Goal: Browse casually

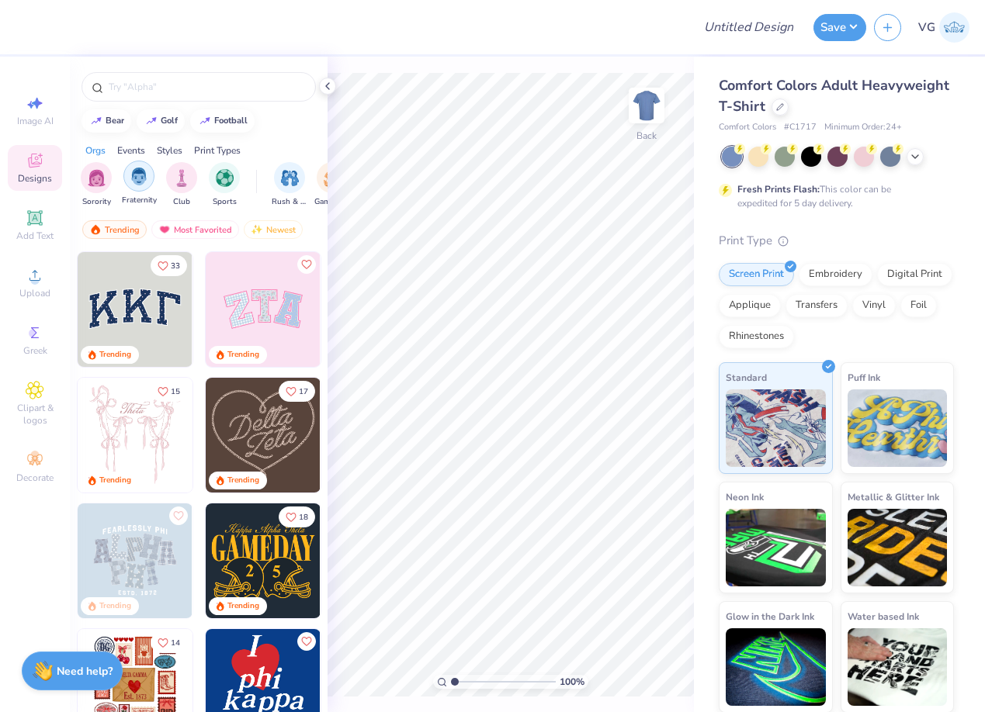
click at [131, 178] on img "filter for Fraternity" at bounding box center [138, 177] width 17 height 18
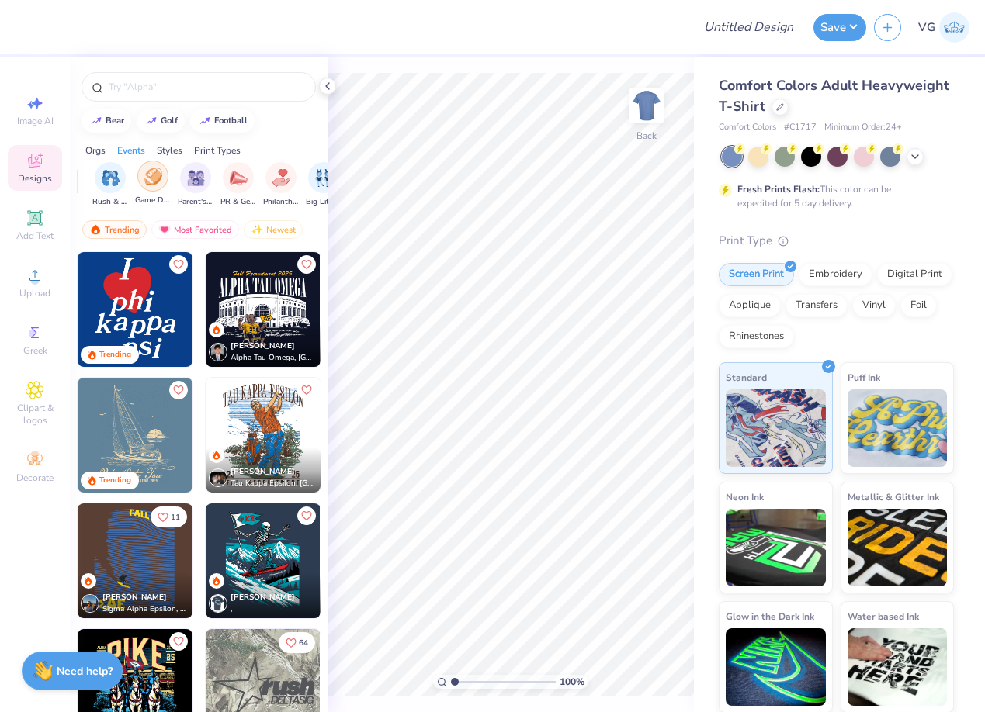
scroll to position [0, 195]
click at [227, 180] on img "filter for PR & General" at bounding box center [223, 177] width 18 height 18
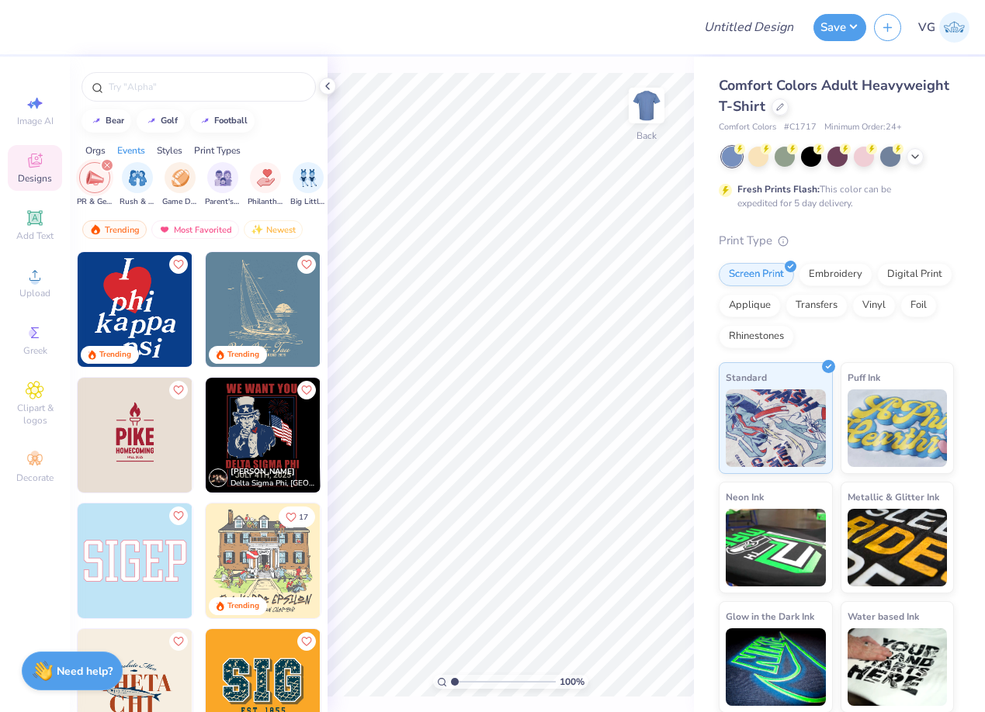
click at [249, 310] on img at bounding box center [263, 309] width 115 height 115
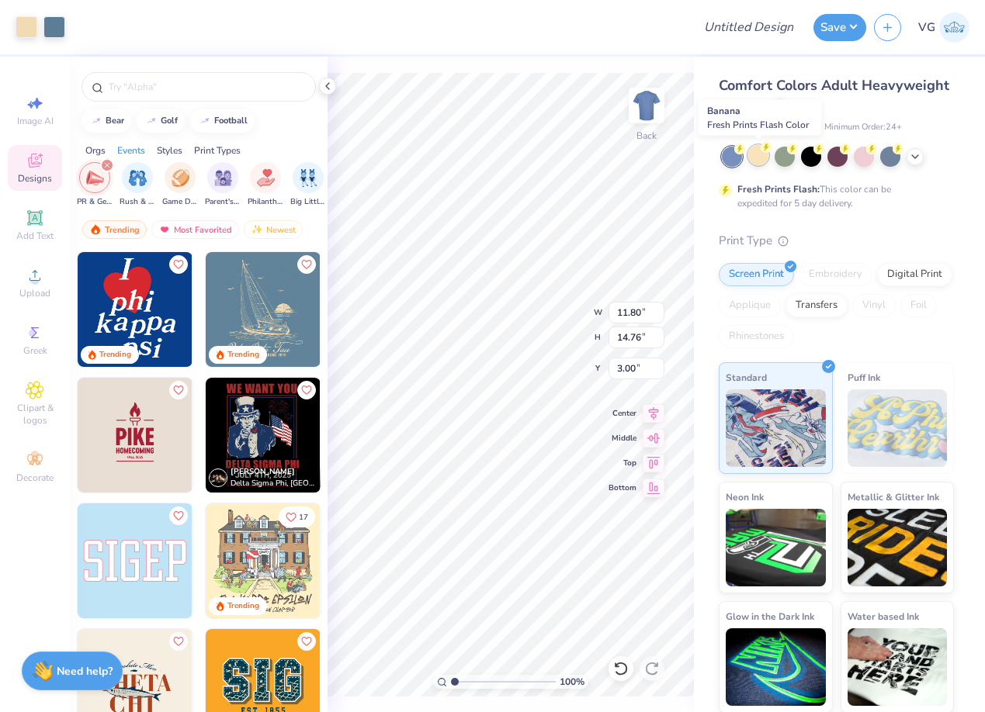
click at [759, 156] on div at bounding box center [758, 155] width 20 height 20
click at [910, 161] on icon at bounding box center [915, 155] width 12 height 12
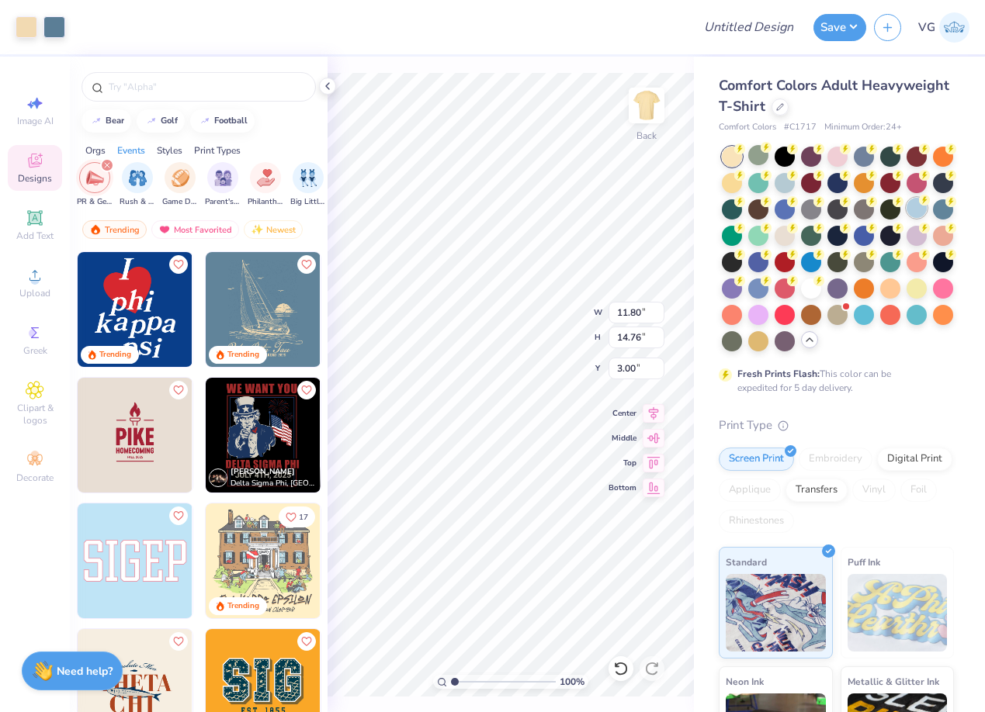
click at [920, 216] on div at bounding box center [916, 208] width 20 height 20
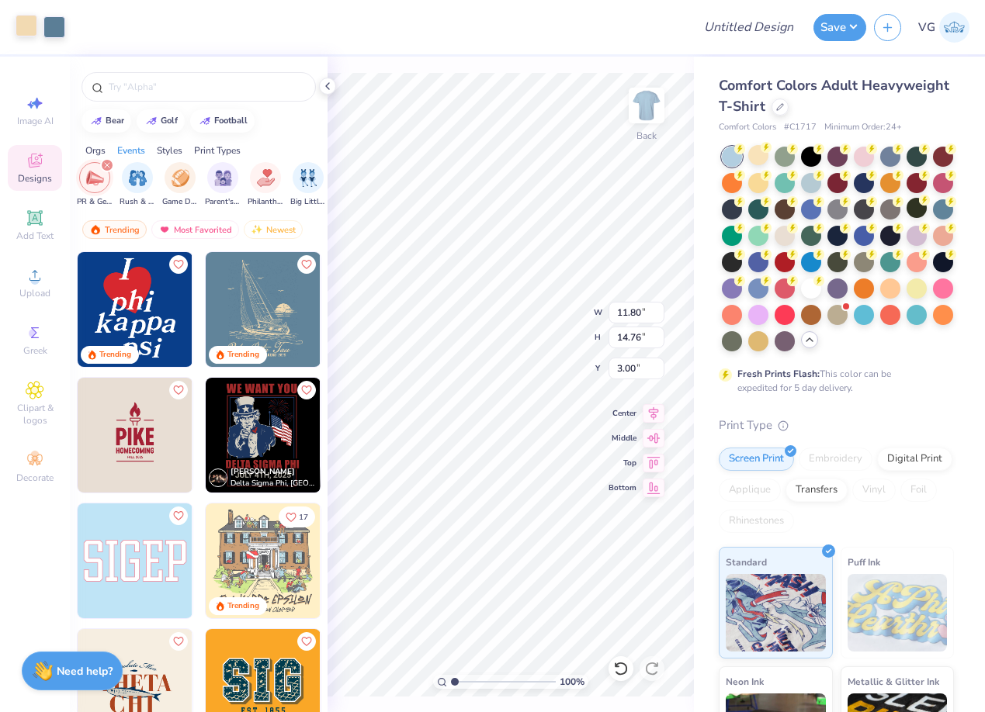
click at [31, 28] on div at bounding box center [27, 26] width 22 height 22
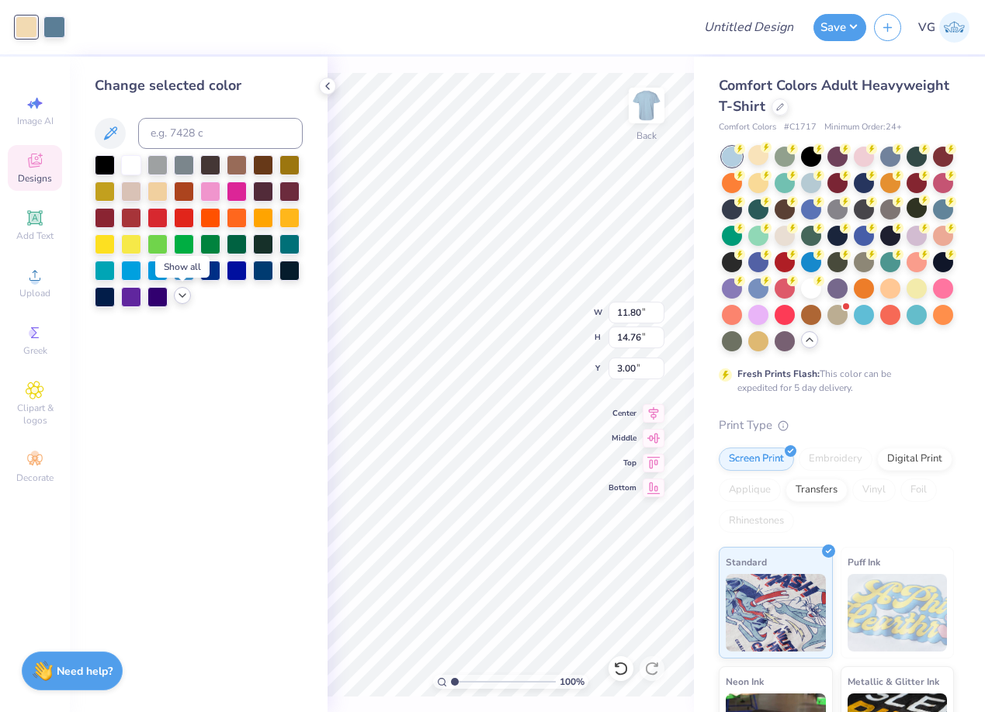
click at [181, 296] on polyline at bounding box center [182, 295] width 6 height 3
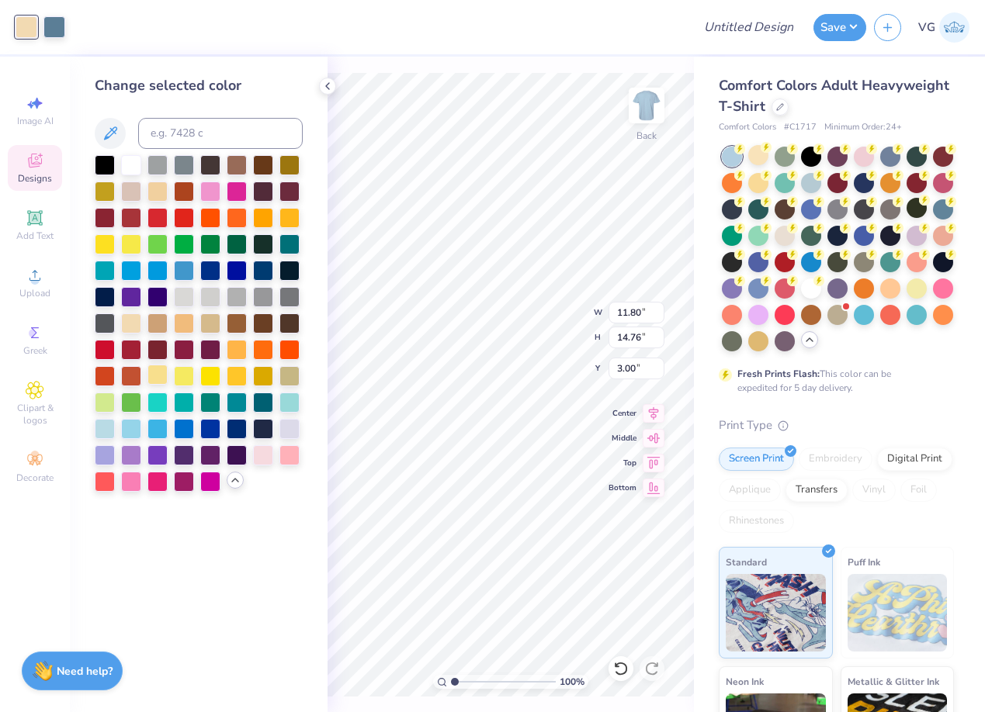
click at [158, 376] on div at bounding box center [157, 375] width 20 height 20
click at [220, 431] on div at bounding box center [210, 428] width 20 height 20
